Goal: Transaction & Acquisition: Purchase product/service

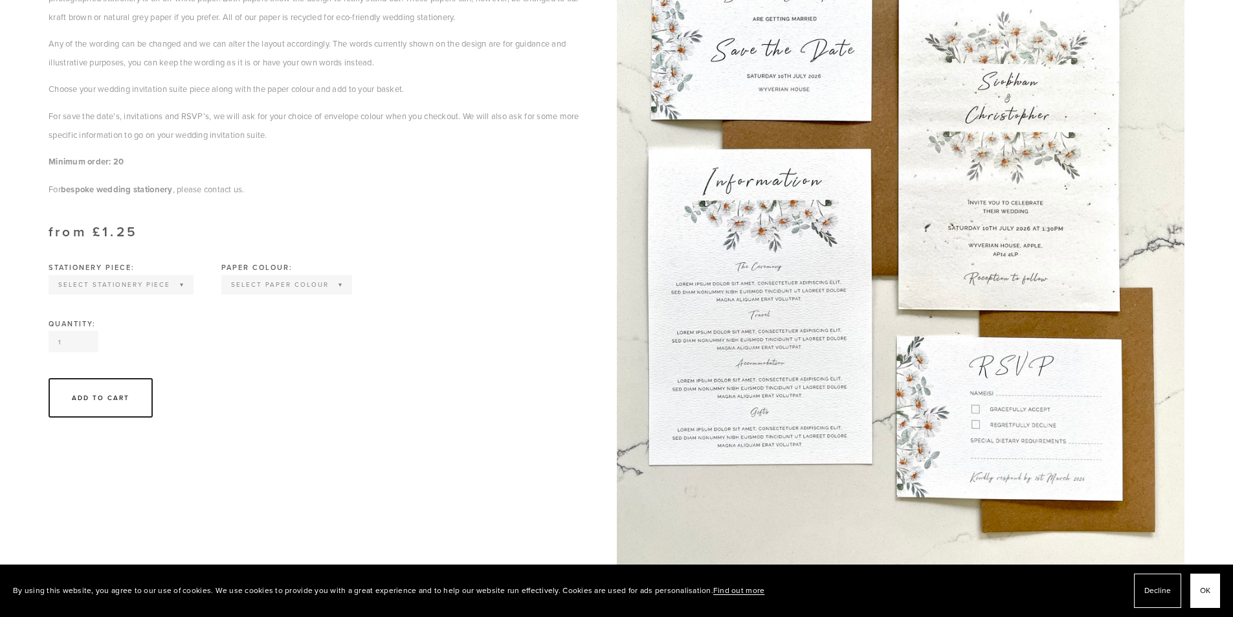
scroll to position [388, 0]
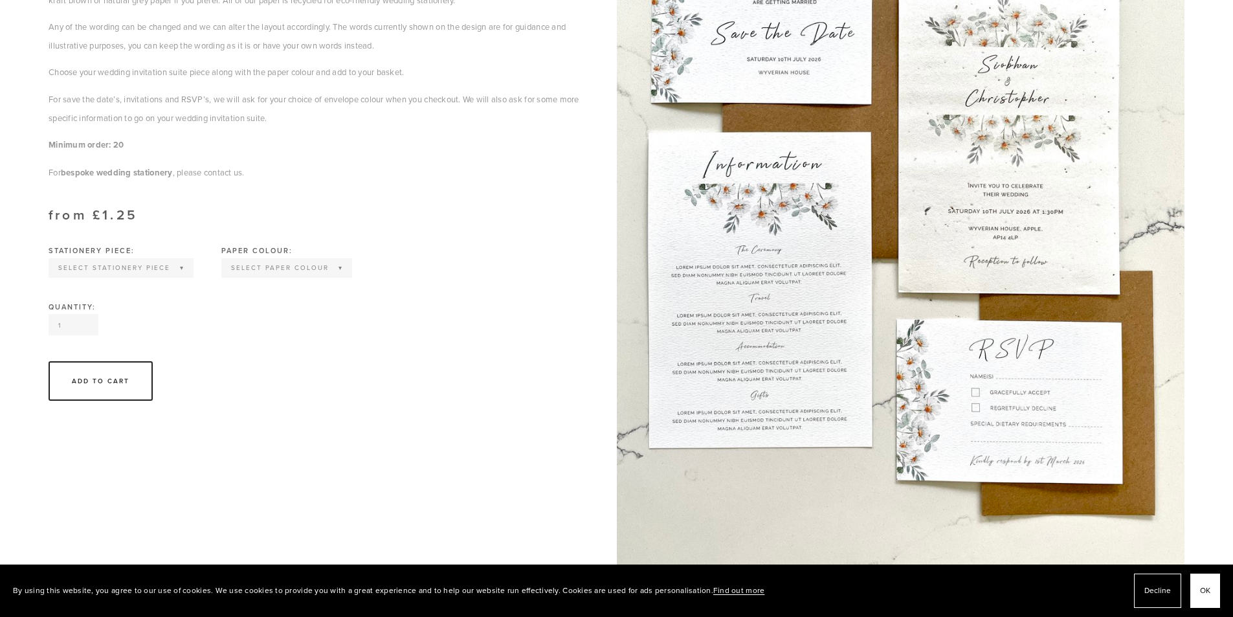
click at [150, 258] on div "Select Stationery piece Invitation Save the Date RSVP Information Order of Serv…" at bounding box center [121, 267] width 145 height 19
click at [150, 263] on select "Select Stationery piece Invitation Save the Date RSVP Information Order of Serv…" at bounding box center [121, 268] width 142 height 17
select select "RSVP"
click at [50, 260] on select "Select Stationery piece Invitation Save the Date RSVP Information Order of Serv…" at bounding box center [121, 268] width 142 height 17
drag, startPoint x: 76, startPoint y: 326, endPoint x: 54, endPoint y: 328, distance: 22.0
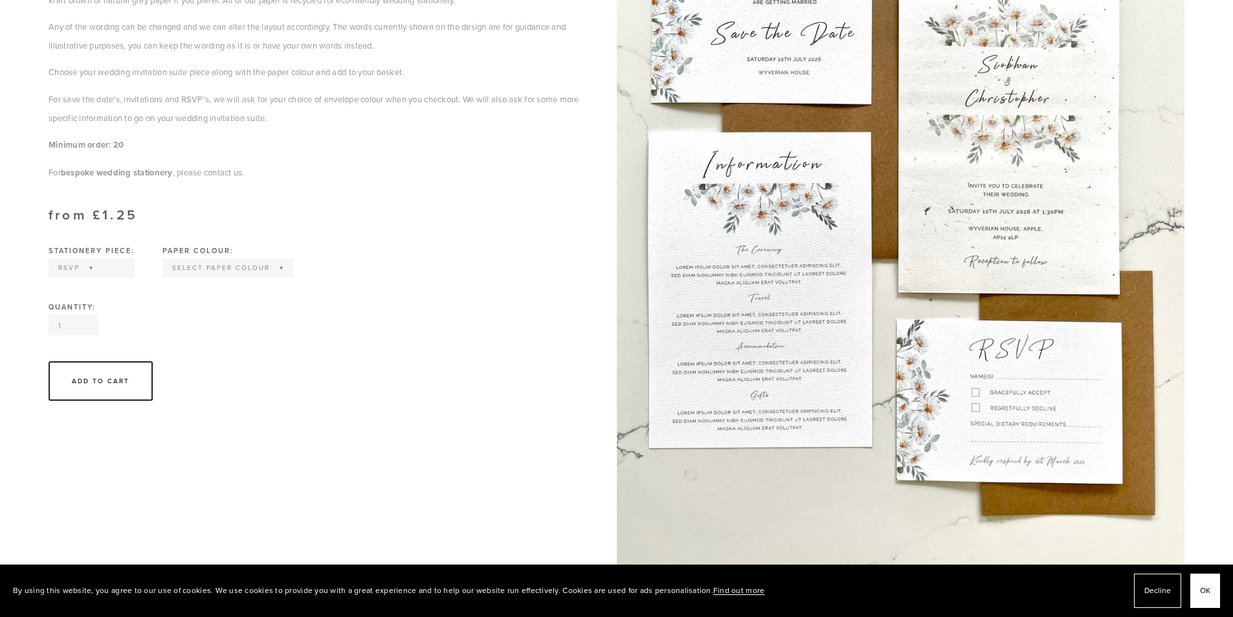
click at [54, 328] on input "1" at bounding box center [74, 324] width 50 height 21
type input "60"
click at [136, 291] on div "Stationery piece: Select Stationery piece Invitation Save the Date RSVP Informa…" at bounding box center [317, 275] width 562 height 56
click at [106, 375] on div "Add To Cart" at bounding box center [101, 380] width 104 height 39
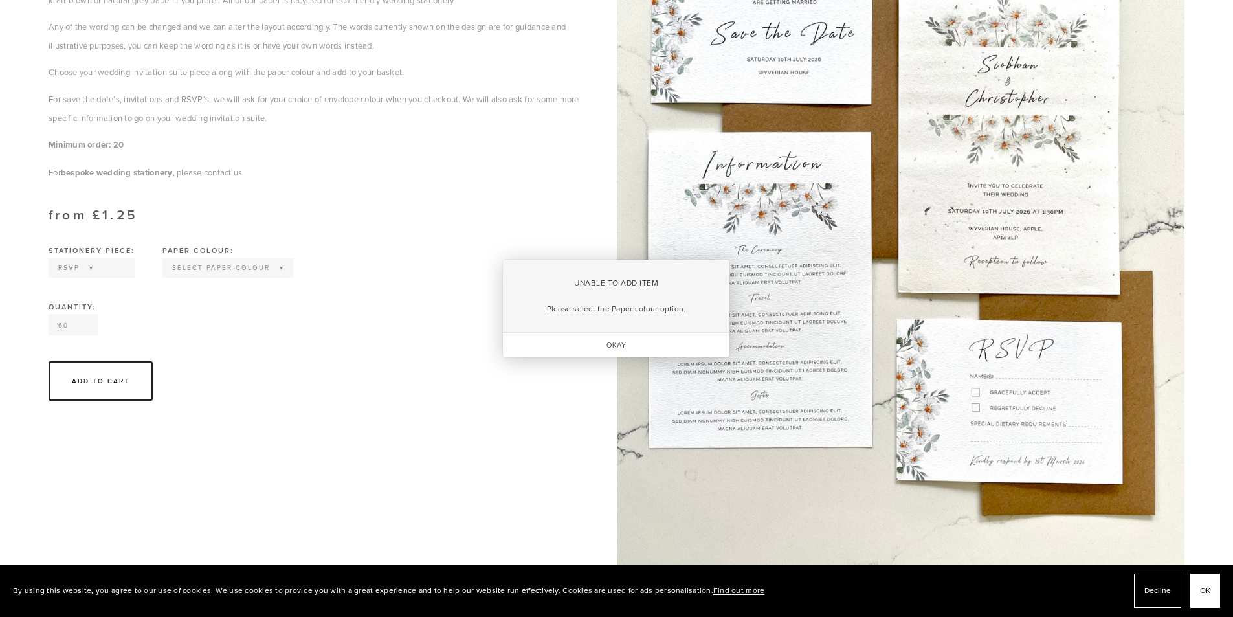
click at [586, 345] on div "Okay" at bounding box center [616, 345] width 227 height 25
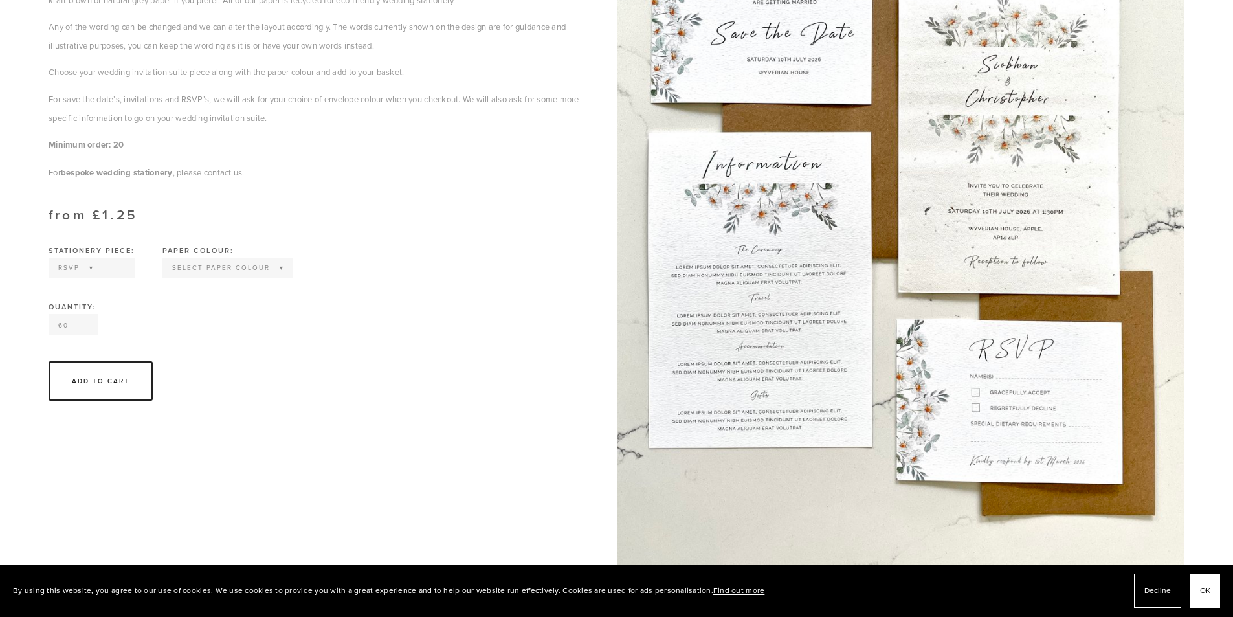
click at [972, 386] on img at bounding box center [901, 207] width 568 height 758
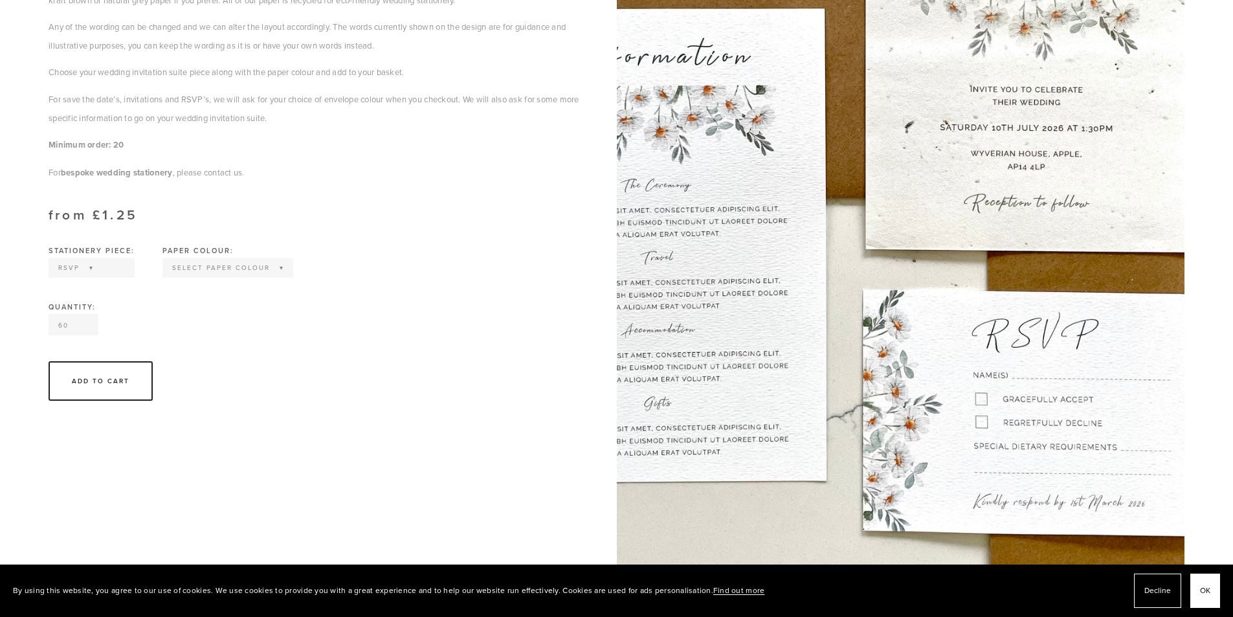
scroll to position [712, 0]
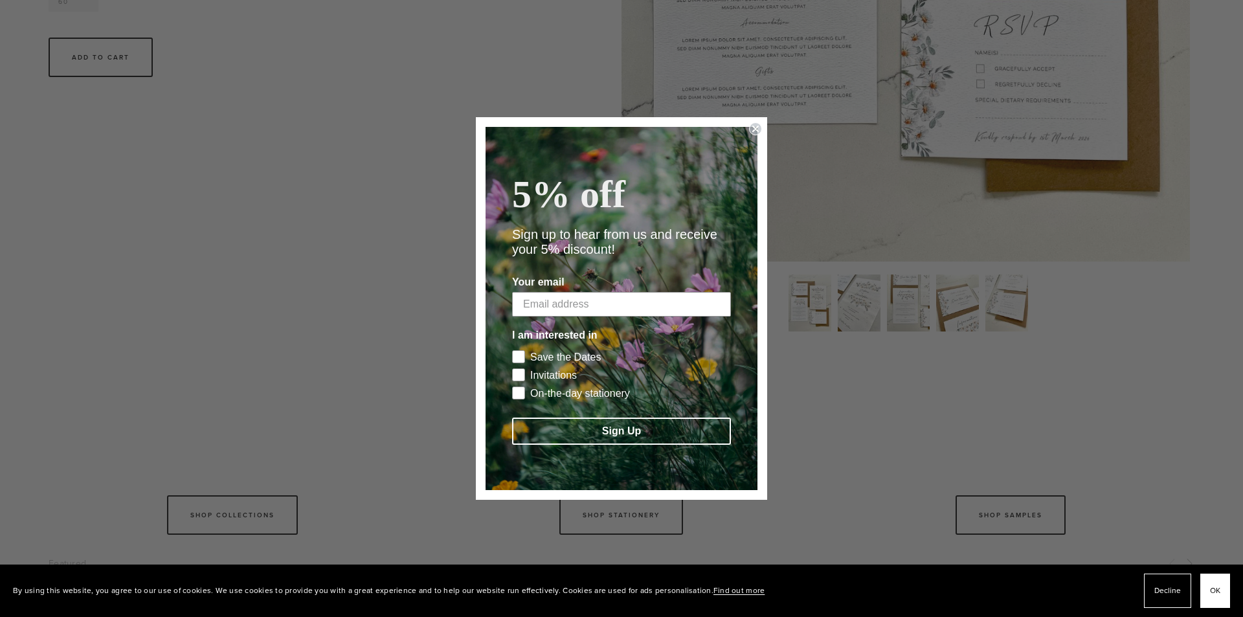
click at [758, 123] on circle "Close dialog" at bounding box center [756, 129] width 12 height 12
